Goal: Navigation & Orientation: Understand site structure

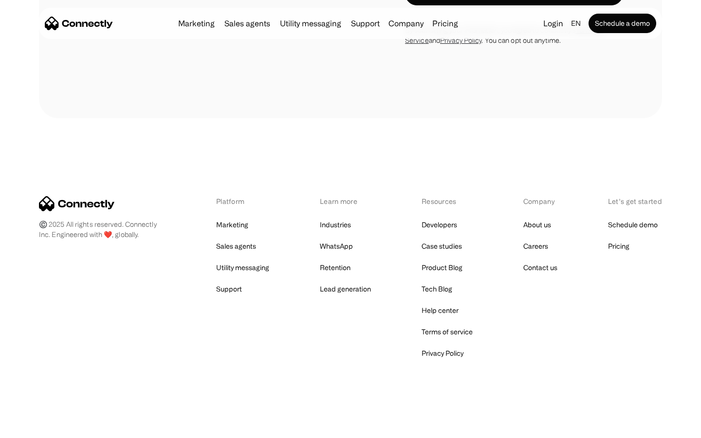
scroll to position [1871, 0]
